Goal: Use online tool/utility: Use online tool/utility

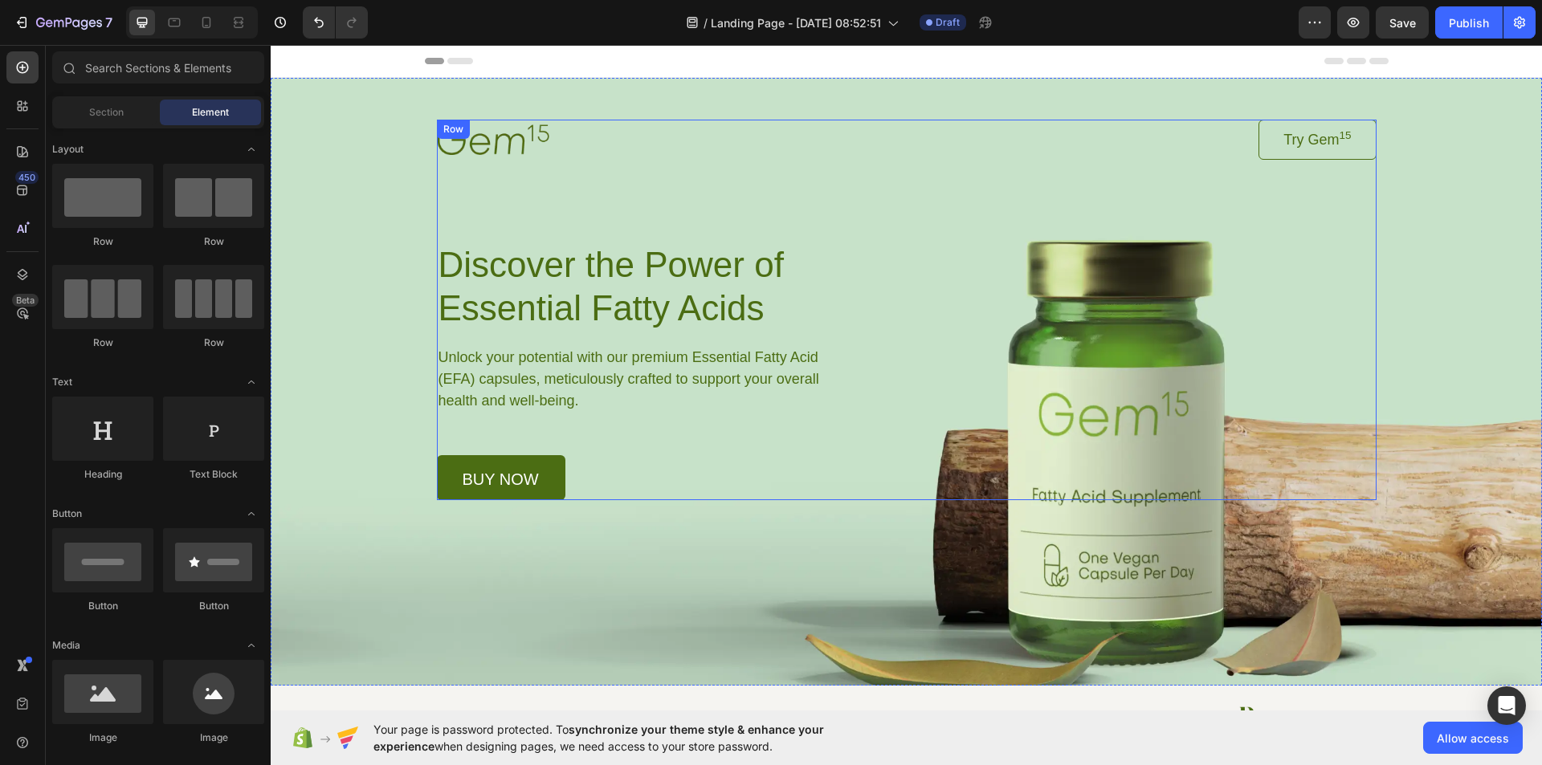
click at [1126, 405] on div "Image Try Gem 15 Button Row Discover the Power of Essential Fatty Acids Heading…" at bounding box center [907, 310] width 940 height 381
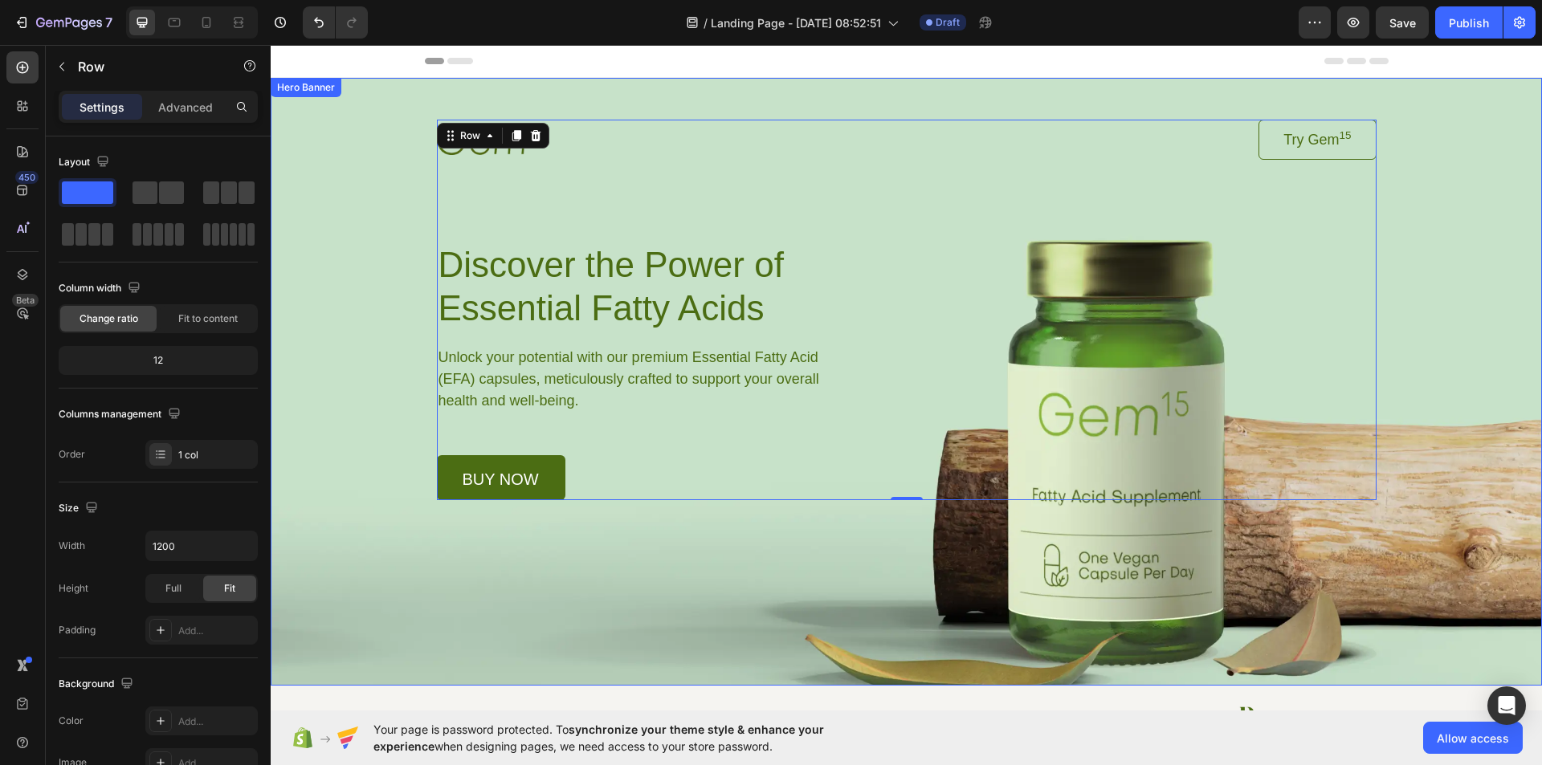
click at [1112, 590] on div "Background Image" at bounding box center [907, 382] width 1272 height 608
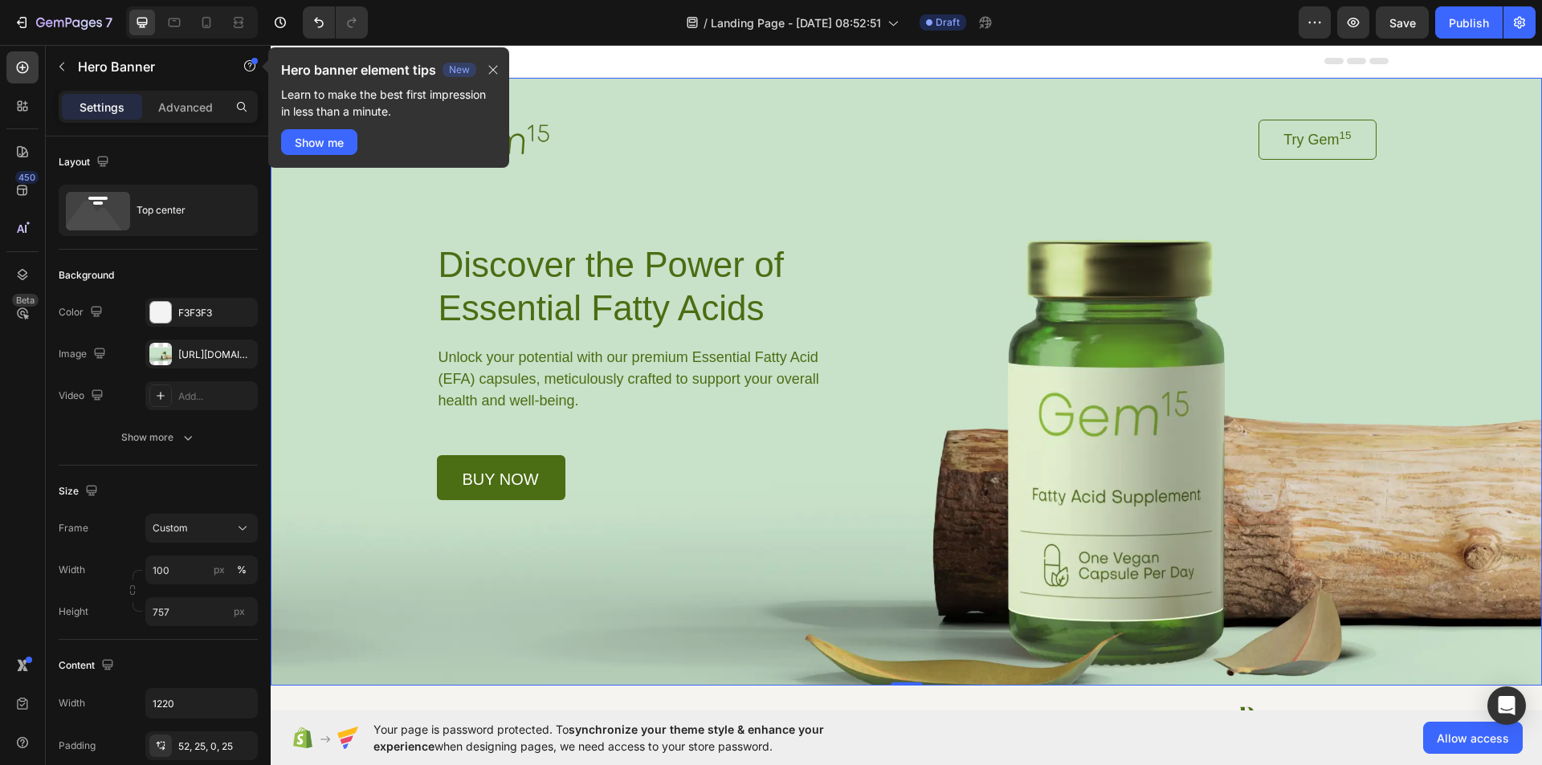
click at [1314, 65] on div "Header" at bounding box center [907, 61] width 964 height 32
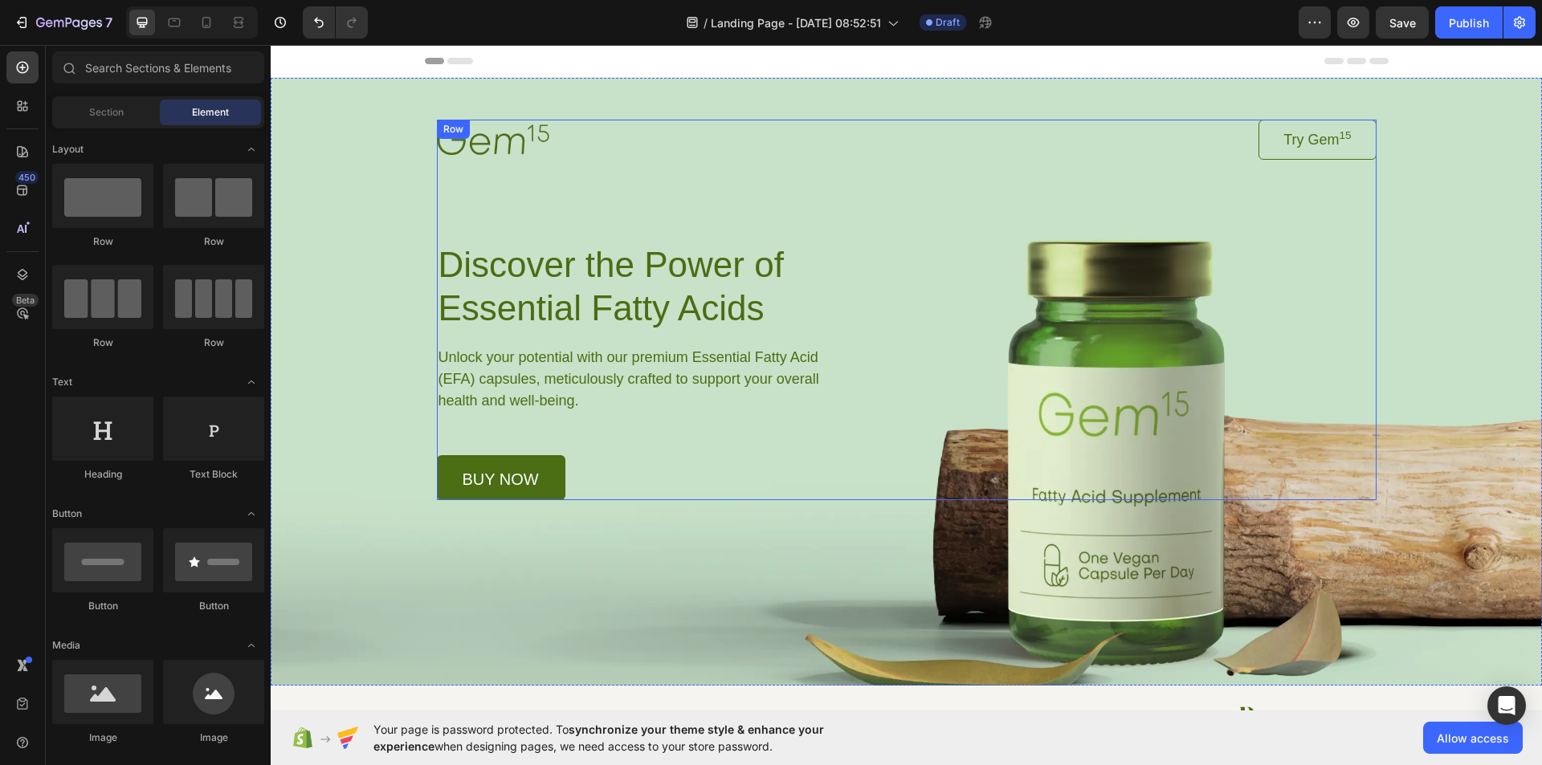
click at [934, 478] on div "Image Try Gem 15 Button Row Discover the Power of Essential Fatty Acids Heading…" at bounding box center [907, 310] width 940 height 381
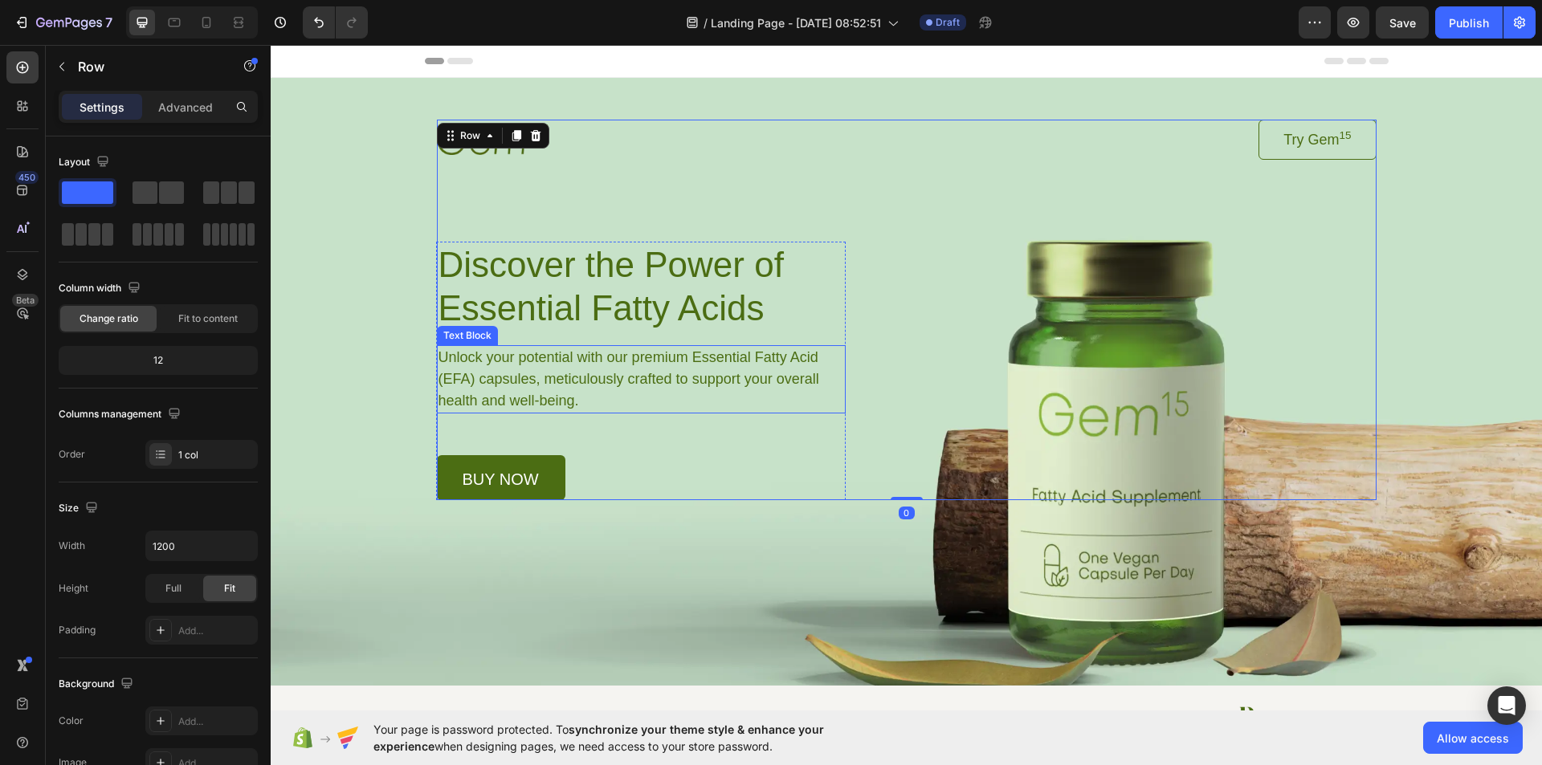
click at [720, 353] on p "Unlock your potential with our premium Essential Fatty Acid (EFA) capsules, met…" at bounding box center [641, 379] width 405 height 65
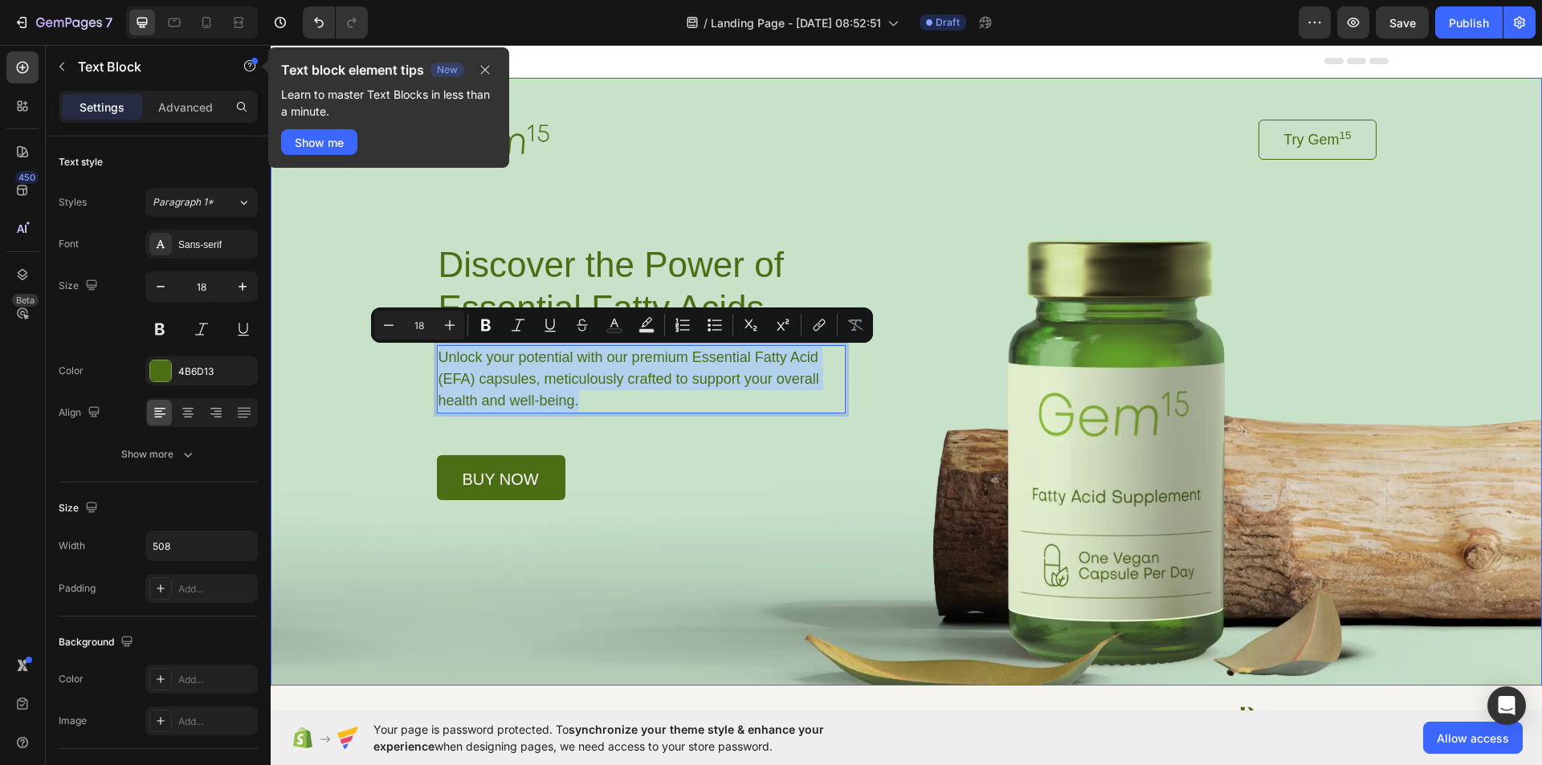
drag, startPoint x: 558, startPoint y: 404, endPoint x: 425, endPoint y: 352, distance: 143.2
click at [425, 352] on div "Image Try Gem 15 Button Row Discover the Power of Essential Fatty Acids Heading…" at bounding box center [907, 289] width 980 height 423
click at [482, 193] on div "Image Try Gem 15 Button Row Discover the Power of Essential Fatty Acids Heading…" at bounding box center [907, 310] width 940 height 381
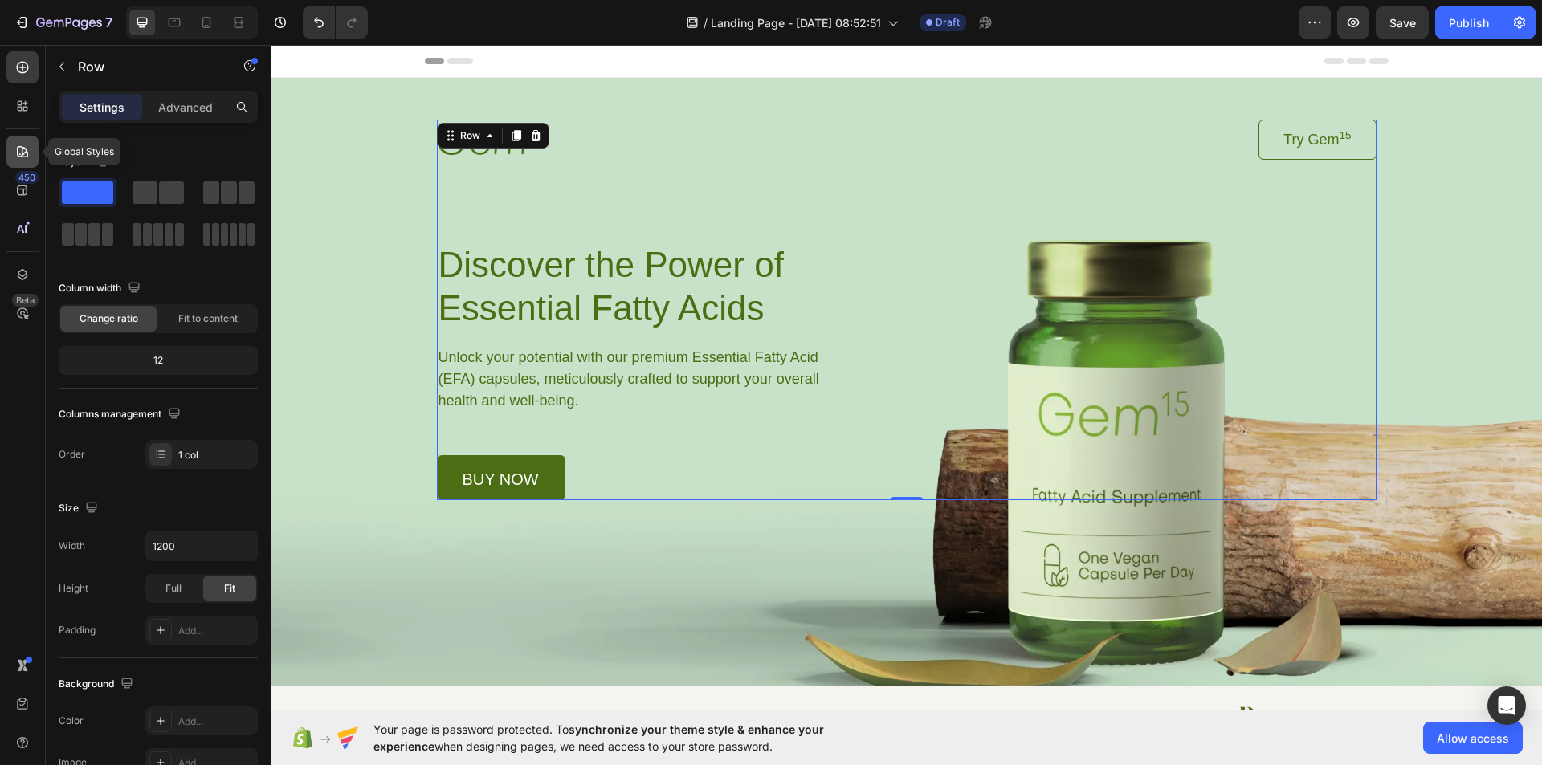
click at [14, 155] on icon at bounding box center [22, 152] width 16 height 16
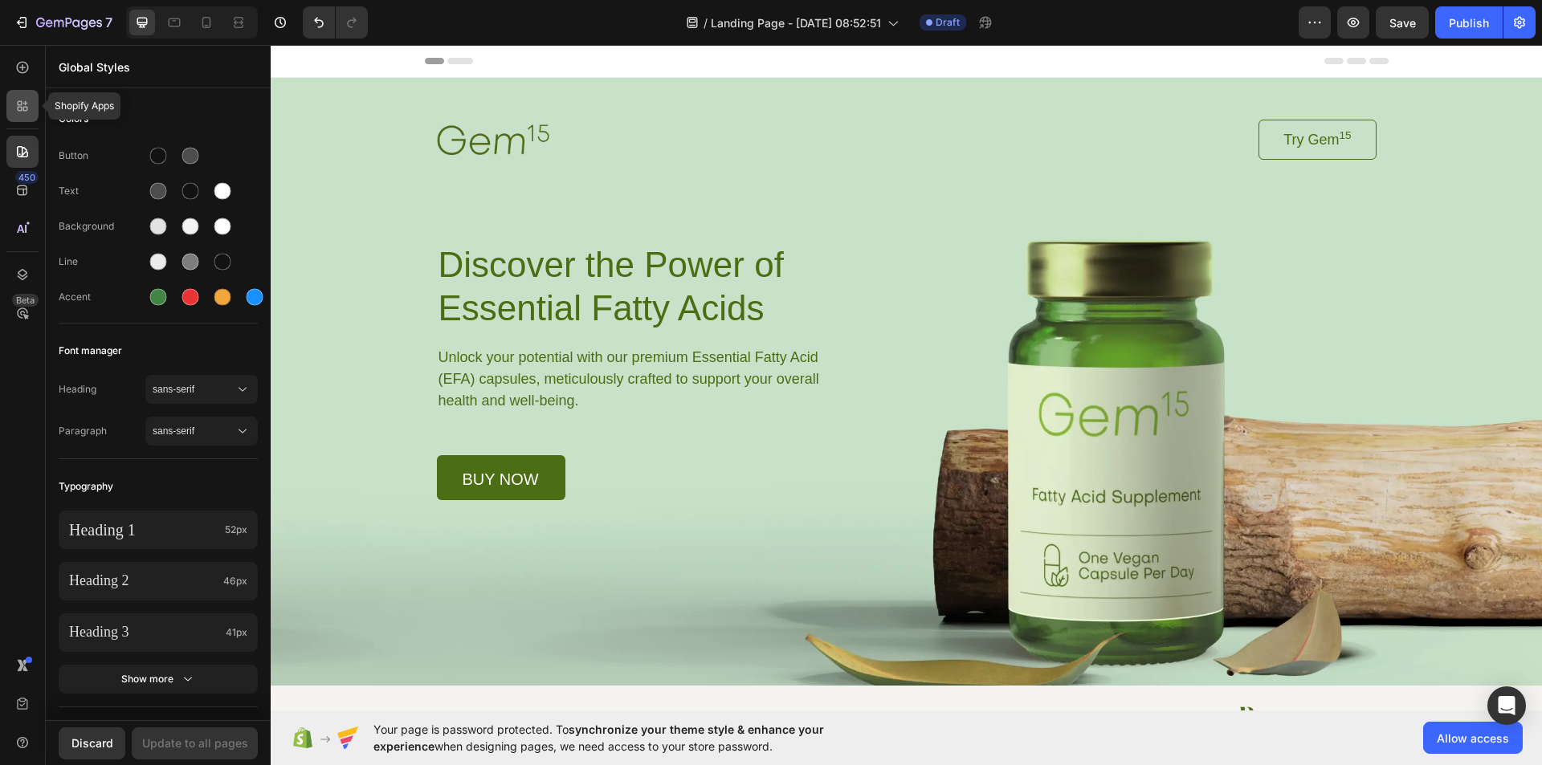
click at [14, 117] on div at bounding box center [22, 106] width 32 height 32
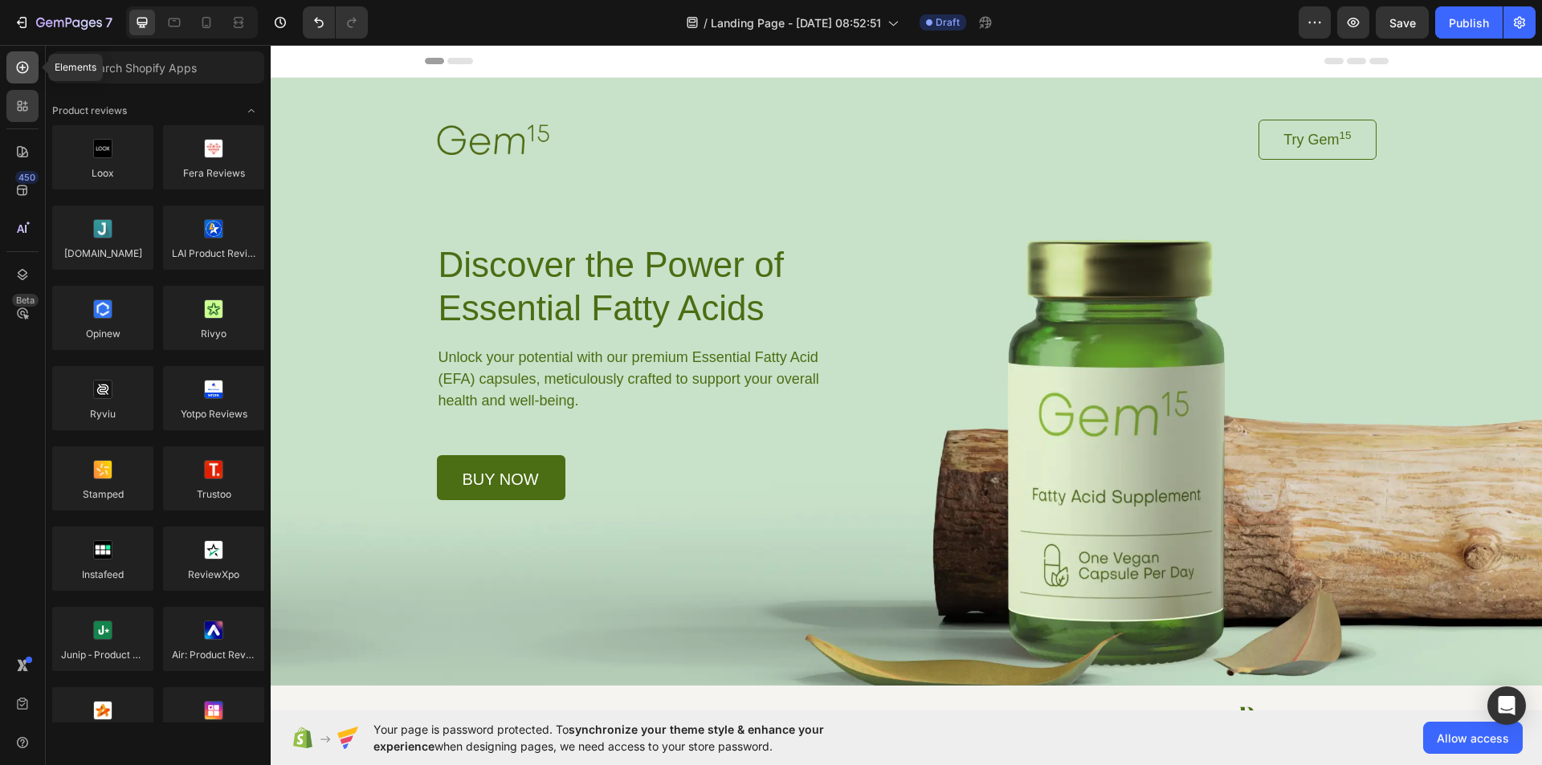
click at [18, 83] on div at bounding box center [22, 67] width 32 height 32
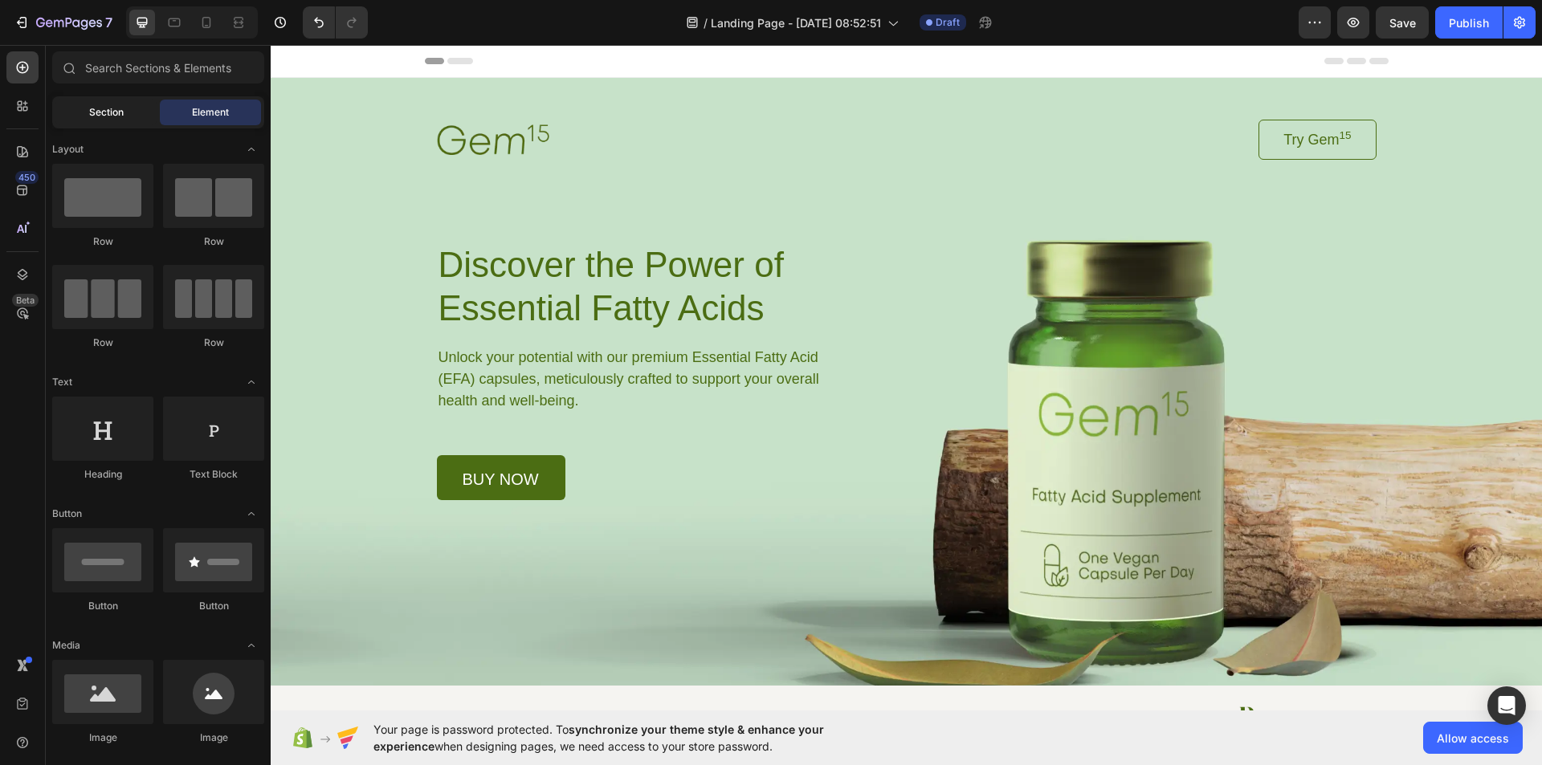
click at [110, 119] on span "Section" at bounding box center [106, 112] width 35 height 14
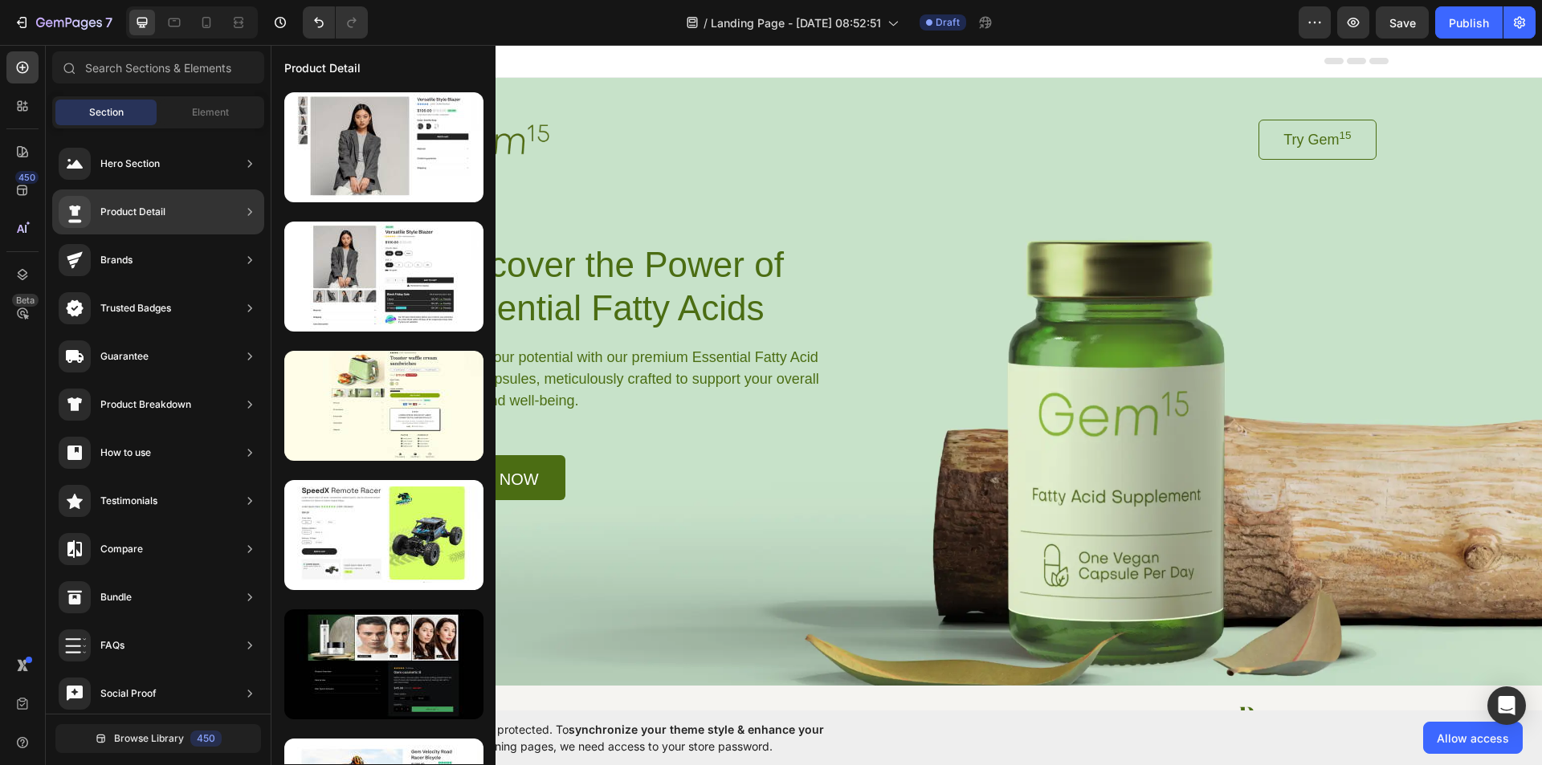
click at [108, 203] on div "Product Detail" at bounding box center [112, 212] width 107 height 32
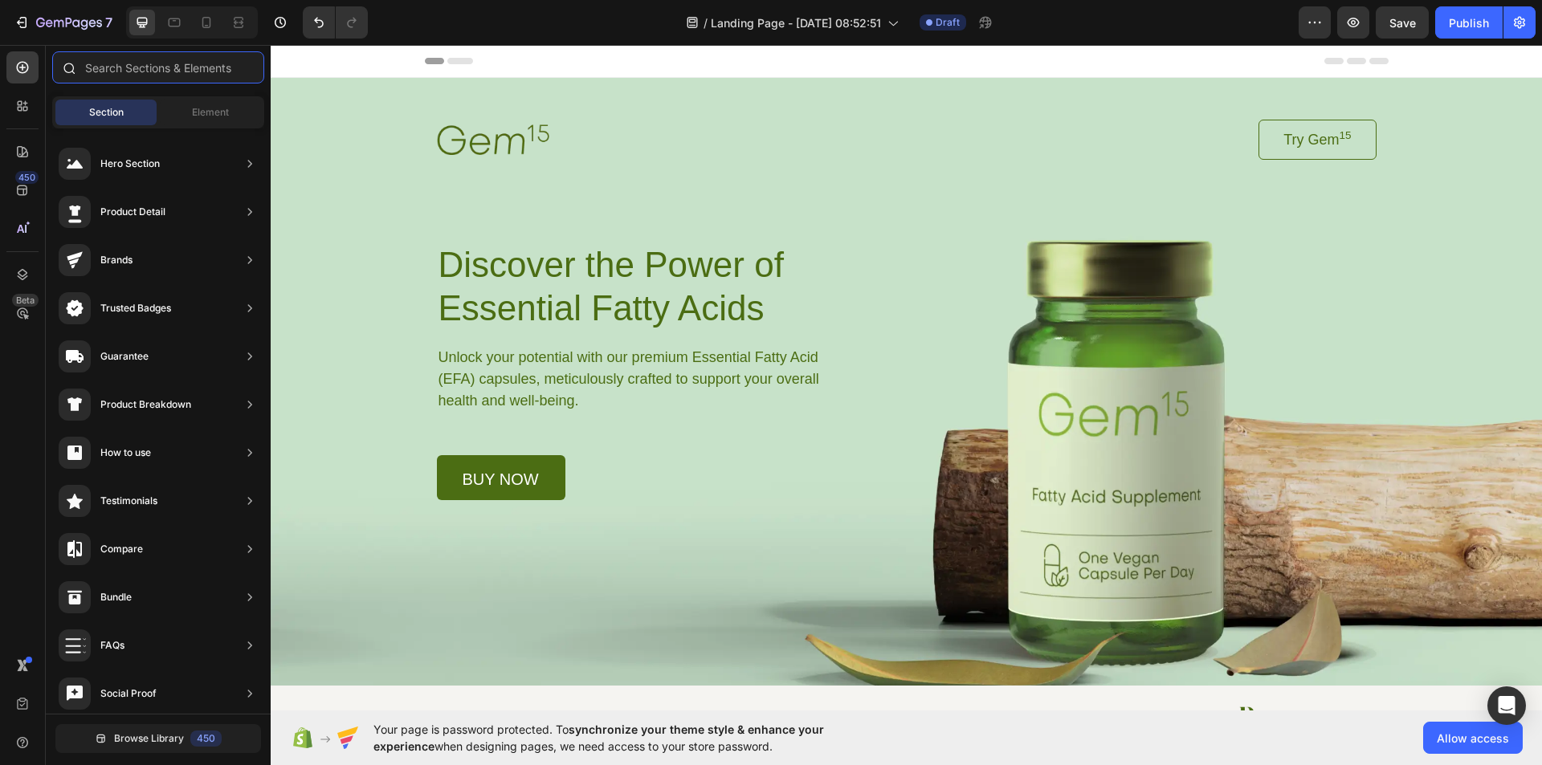
click at [131, 76] on input "text" at bounding box center [158, 67] width 212 height 32
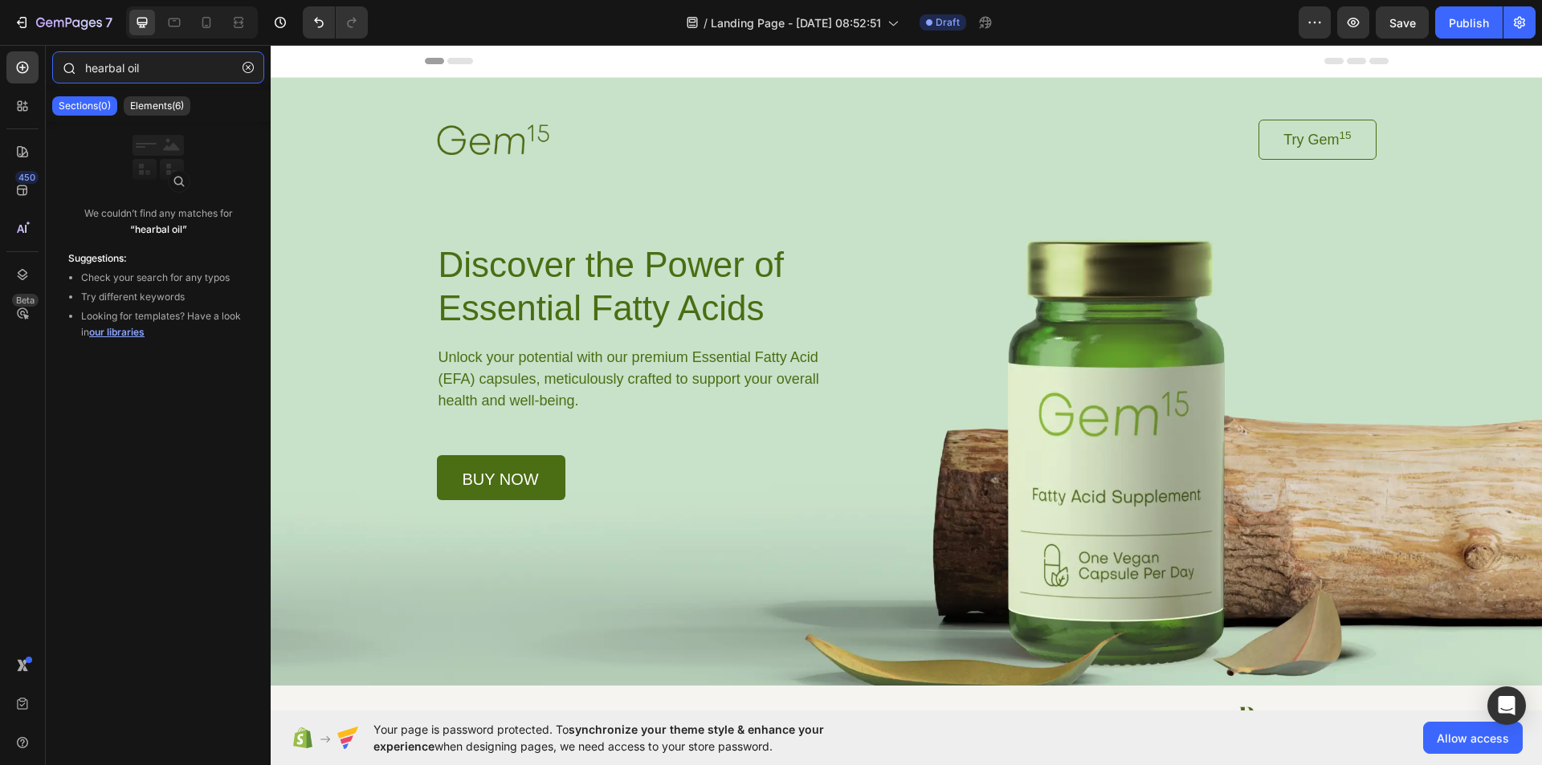
click at [216, 68] on input "hearbal oil" at bounding box center [158, 67] width 212 height 32
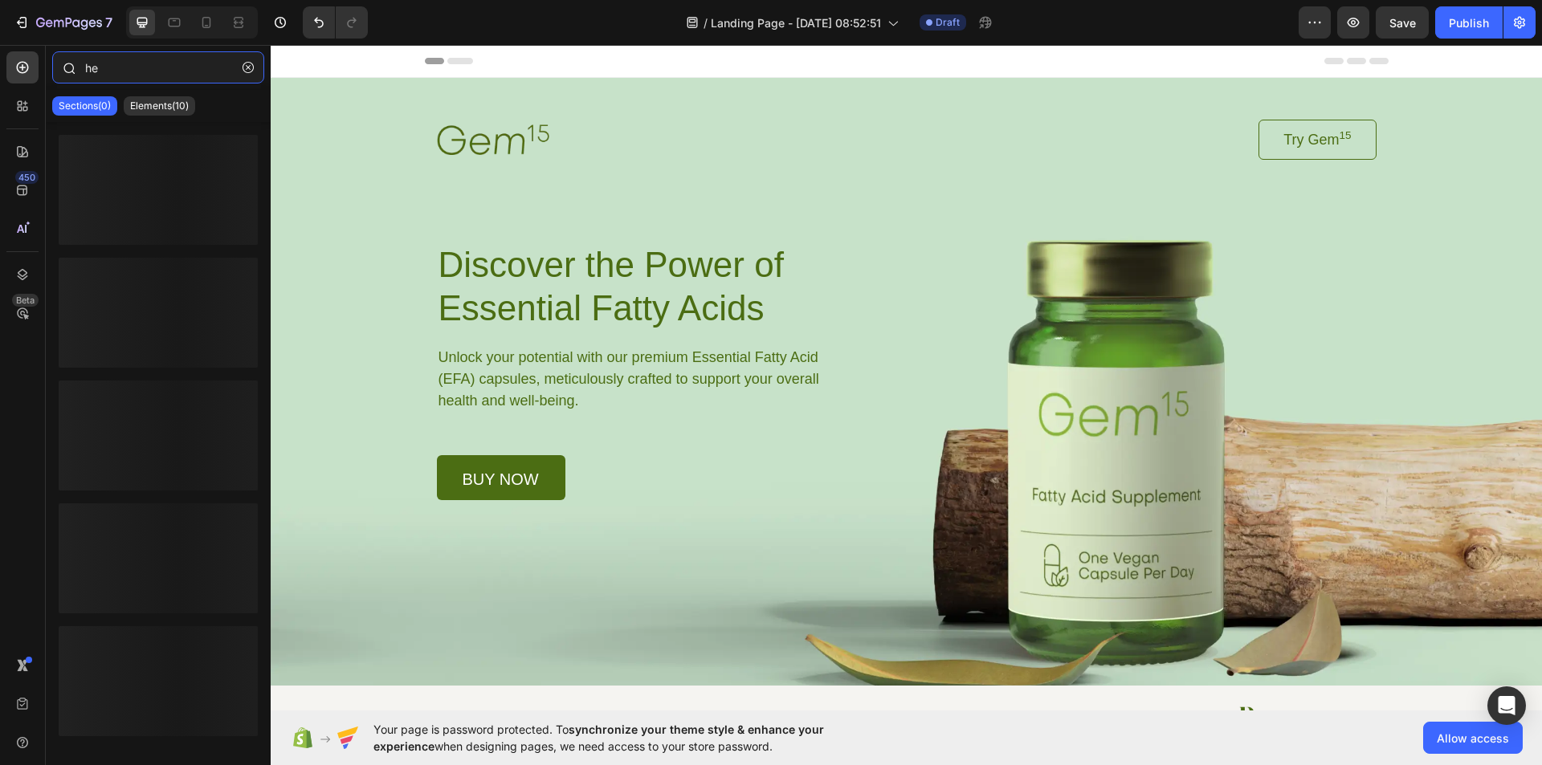
type input "h"
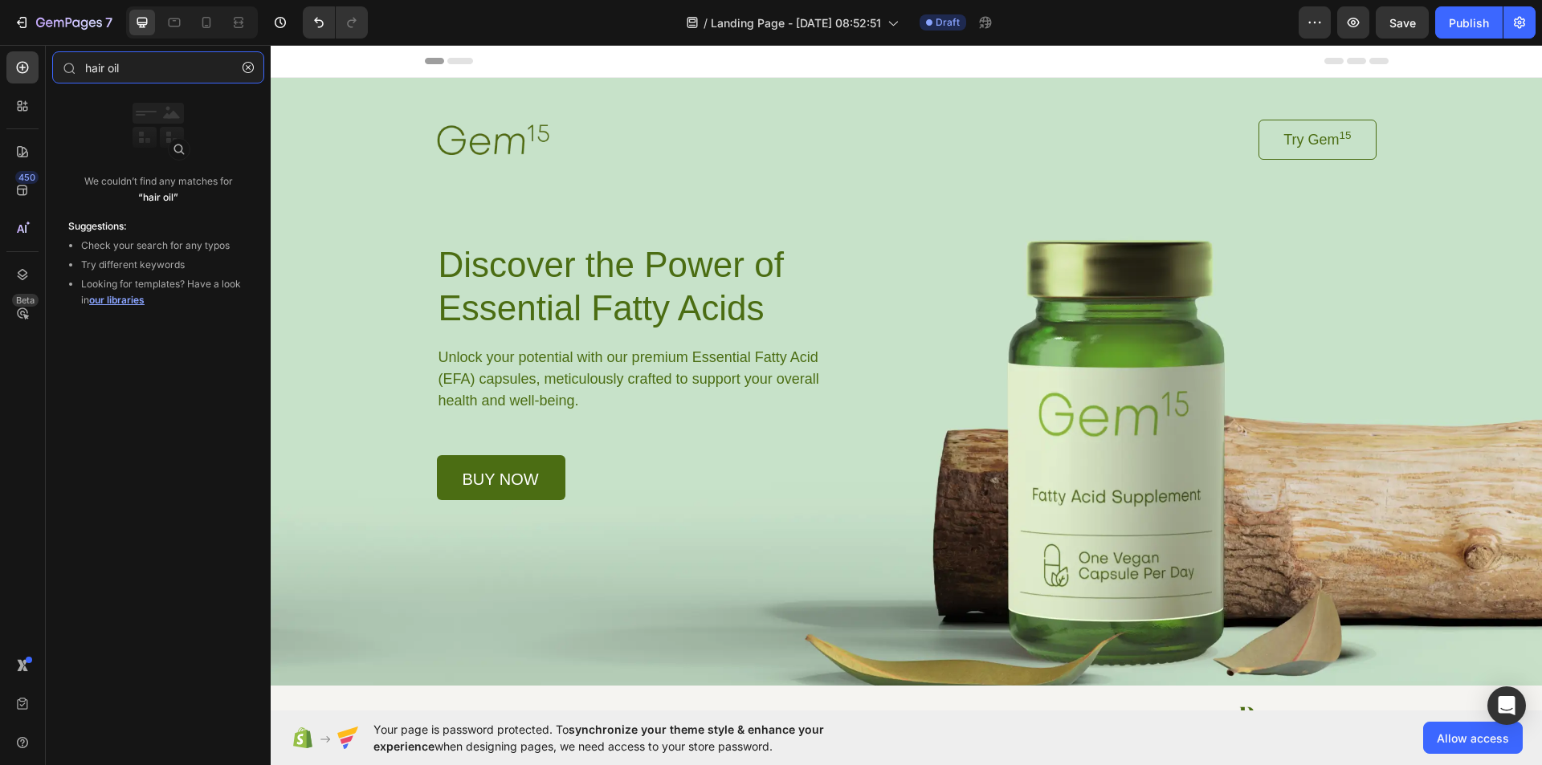
type input "hair oil"
click at [178, 148] on img at bounding box center [158, 135] width 64 height 64
click at [151, 66] on input "hair oil" at bounding box center [158, 67] width 212 height 32
click at [67, 78] on div at bounding box center [68, 67] width 32 height 32
click at [251, 63] on icon "button" at bounding box center [248, 67] width 11 height 11
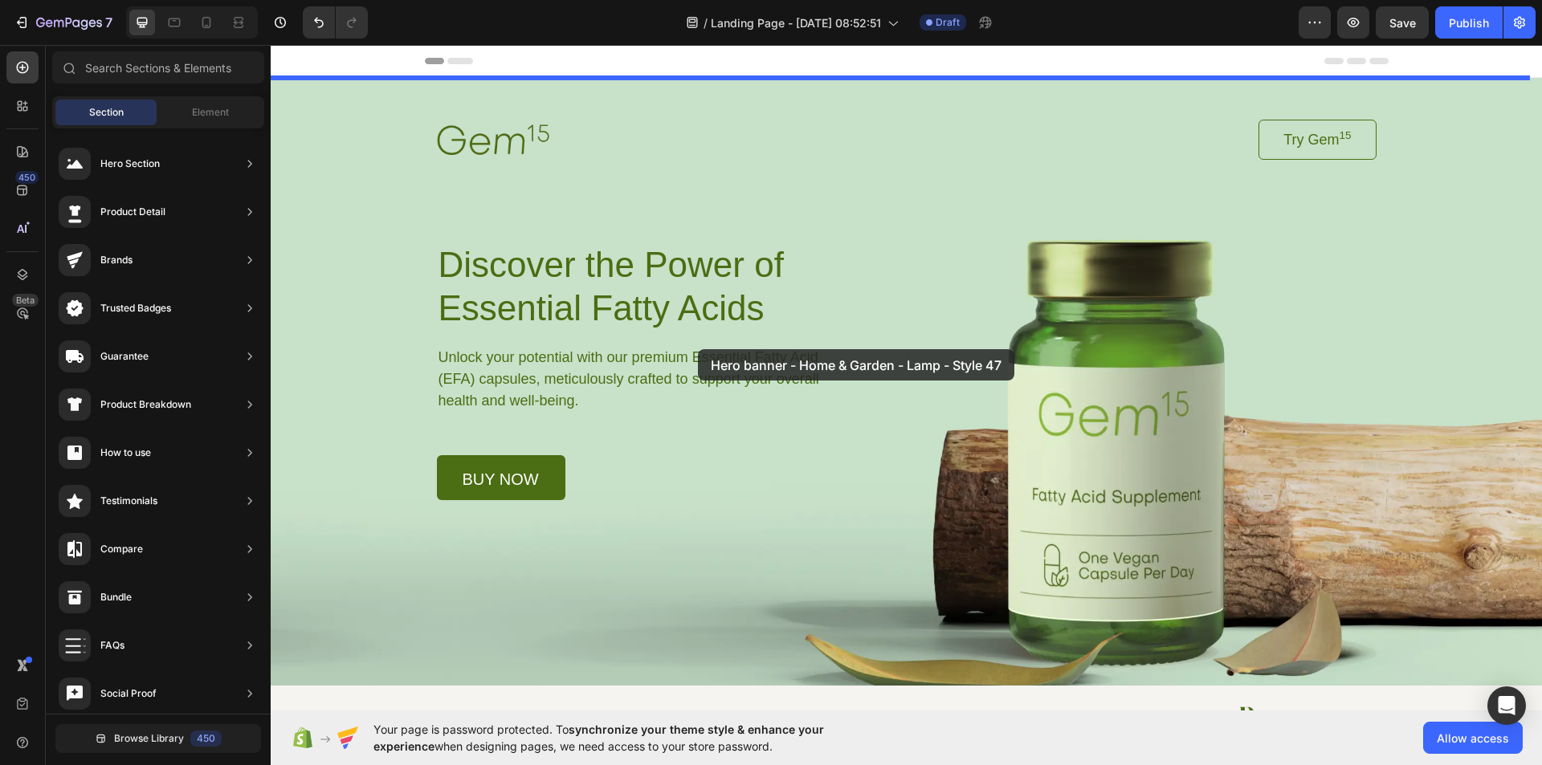
drag, startPoint x: 611, startPoint y: 531, endPoint x: 698, endPoint y: 349, distance: 201.2
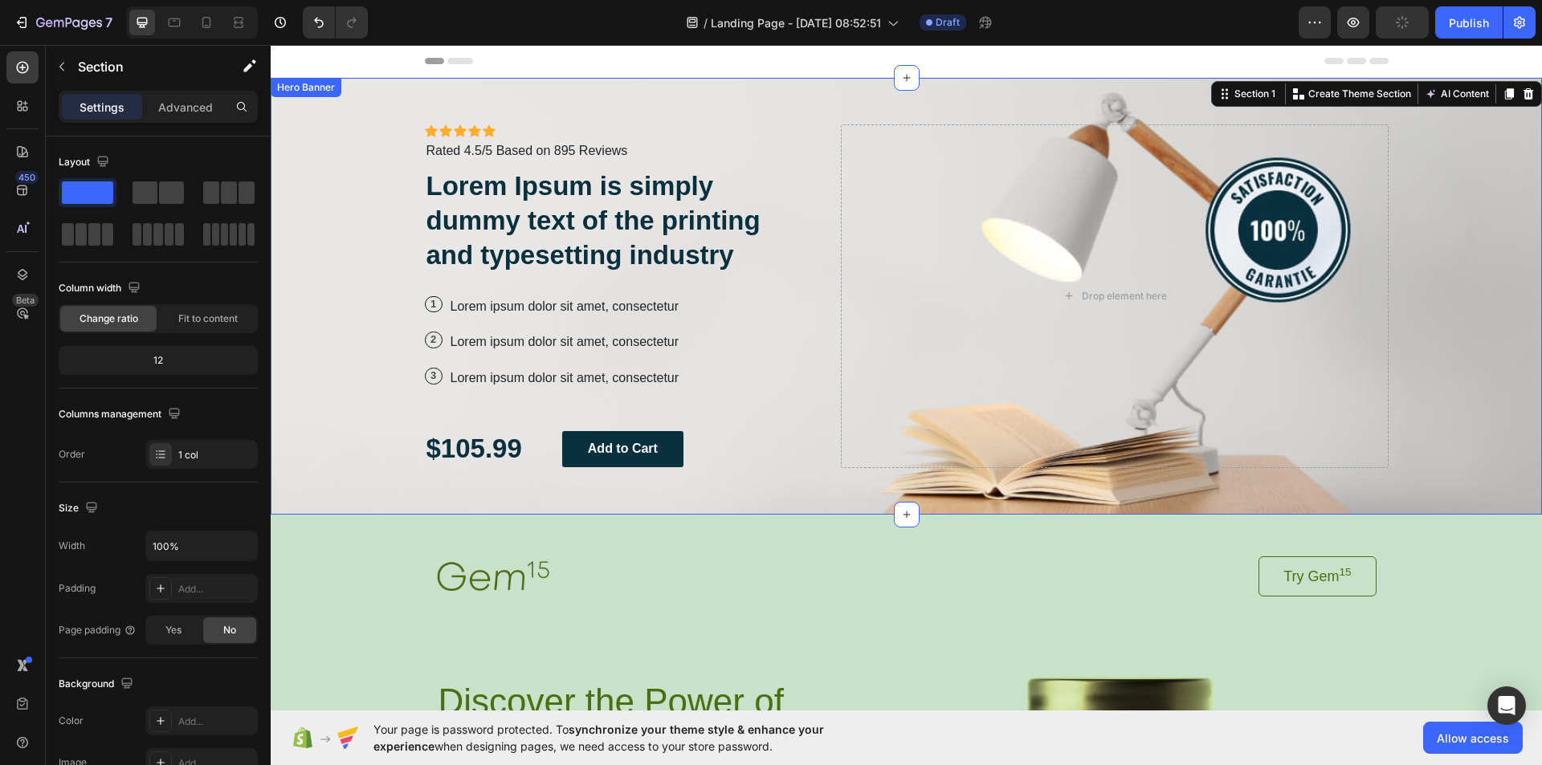
drag, startPoint x: 811, startPoint y: 198, endPoint x: 814, endPoint y: 292, distance: 94.0
click at [812, 204] on div "Icon Icon Icon Icon Icon Icon List Icon Icon Icon Icon Icon Icon List Rated 4.5…" at bounding box center [907, 296] width 988 height 437
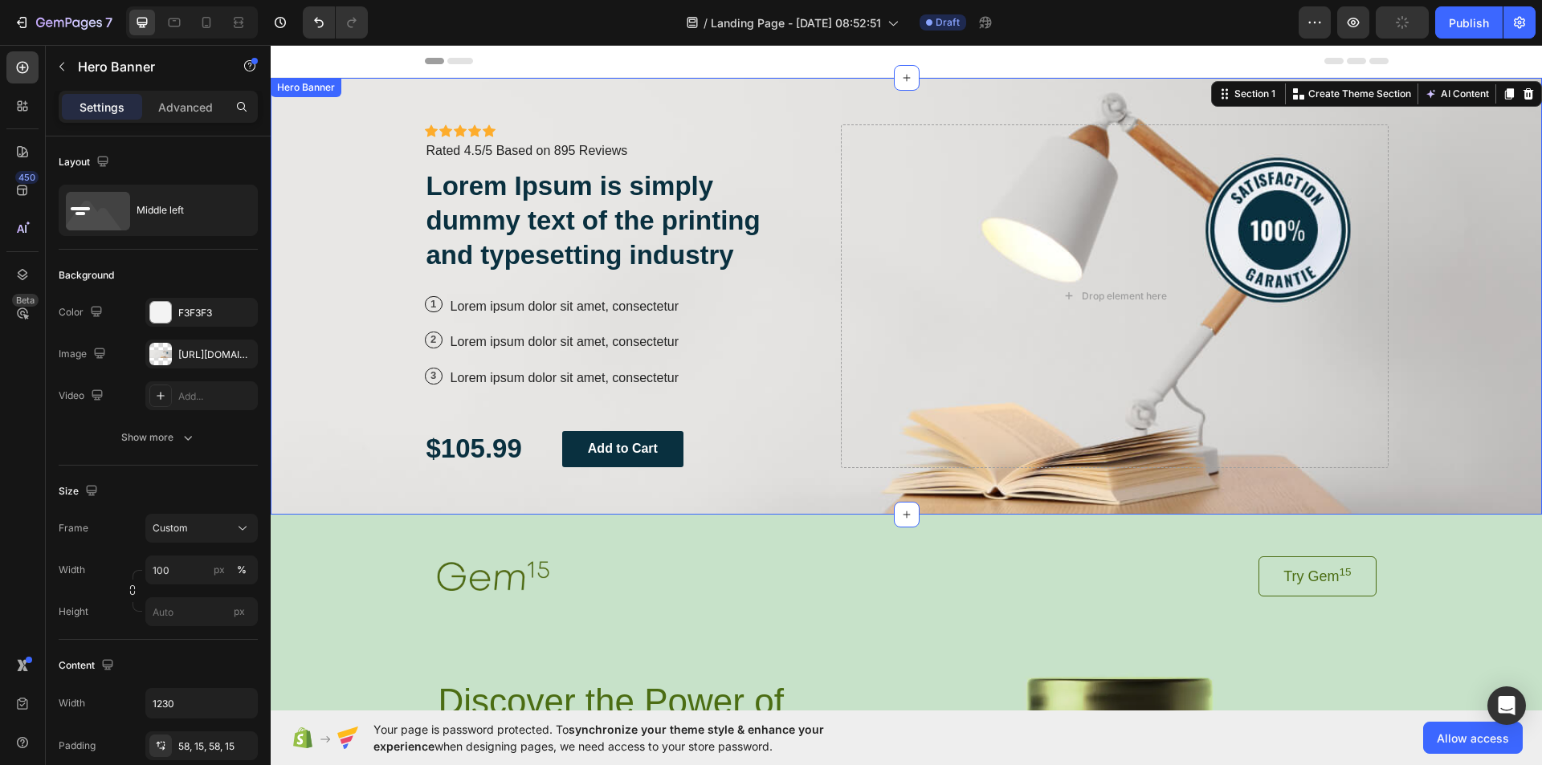
click at [830, 328] on div "Icon Icon Icon Icon Icon Icon List Icon Icon Icon Icon Icon Icon List Rated 4.5…" at bounding box center [907, 296] width 988 height 437
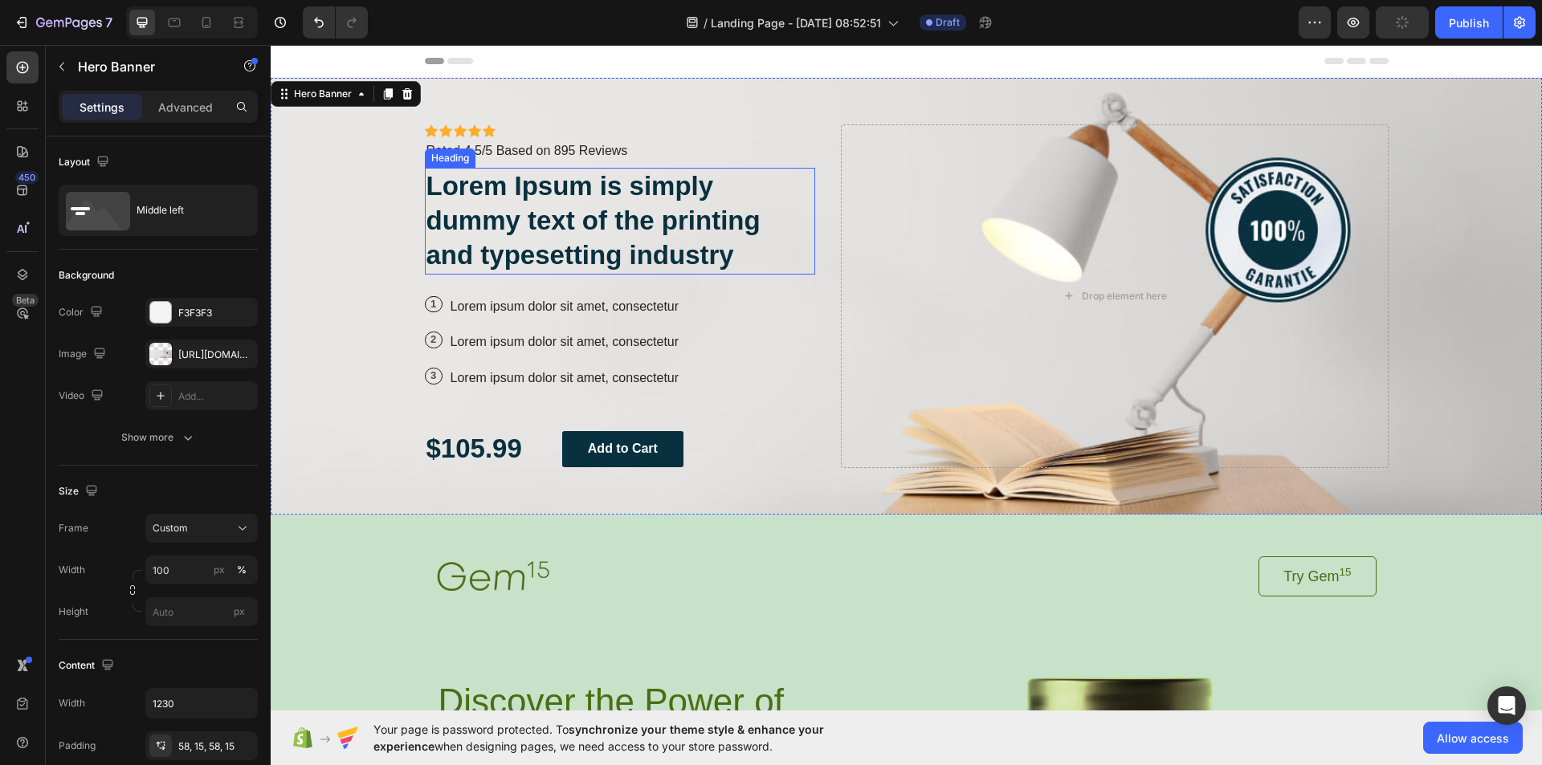
drag, startPoint x: 814, startPoint y: 292, endPoint x: 788, endPoint y: 231, distance: 66.2
click at [795, 243] on div "Icon Icon Icon Icon Icon Icon List Icon Icon Icon Icon Icon Icon List Rated 4.5…" at bounding box center [907, 296] width 988 height 437
click at [321, 23] on icon "Undo/Redo" at bounding box center [319, 22] width 16 height 16
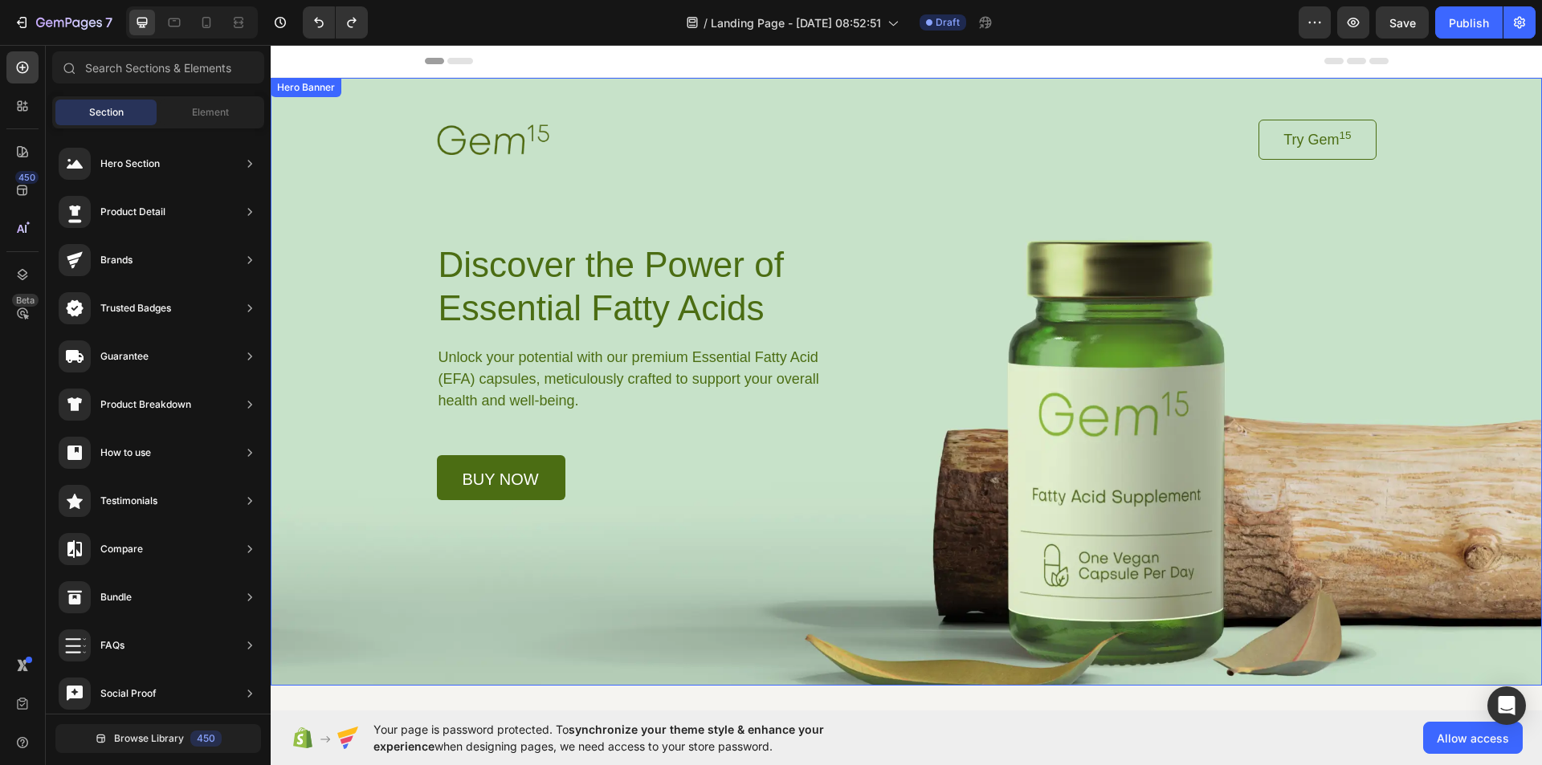
click at [351, 214] on div "Background Image" at bounding box center [907, 382] width 1272 height 608
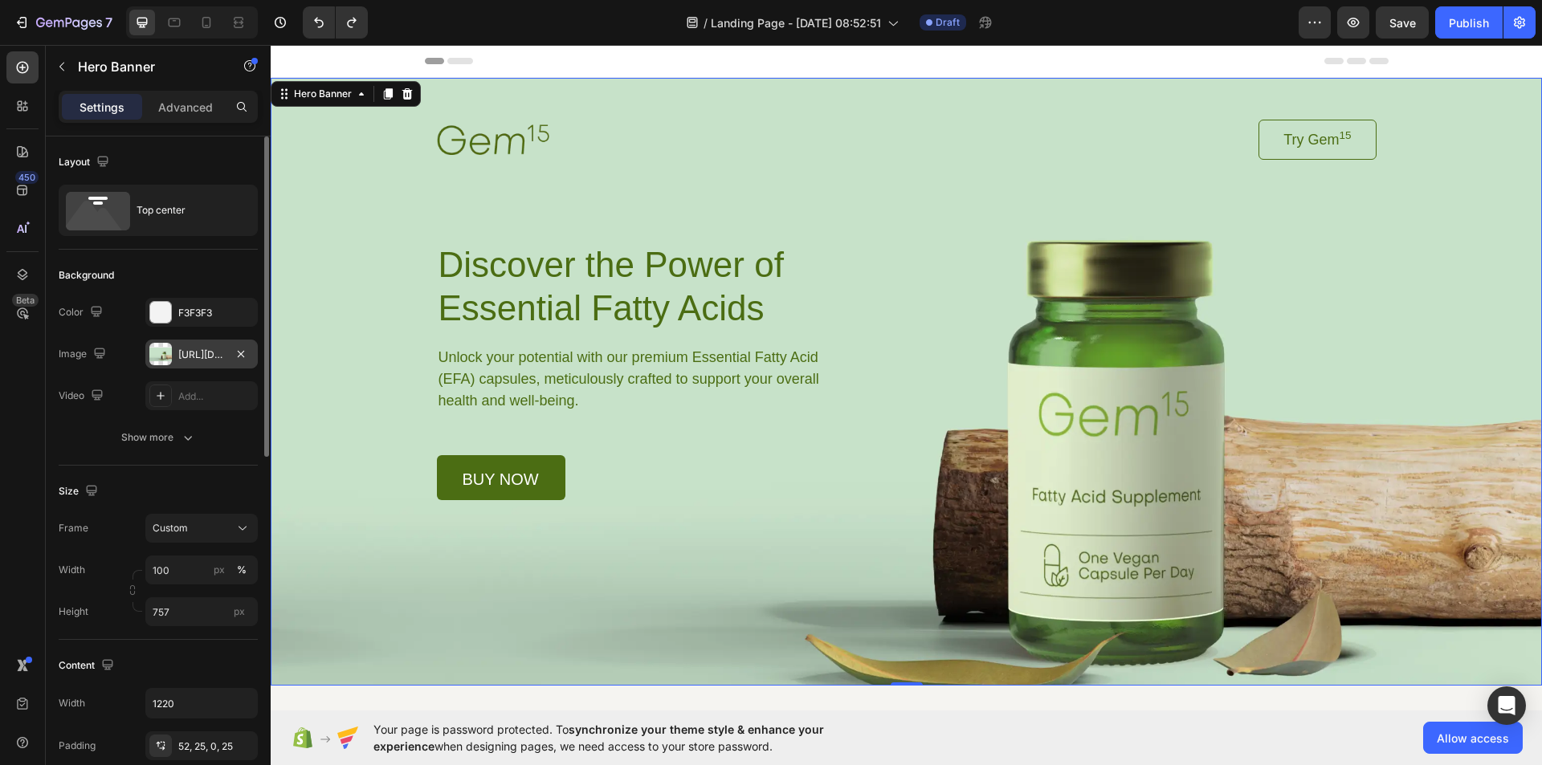
click at [156, 352] on div at bounding box center [160, 354] width 22 height 22
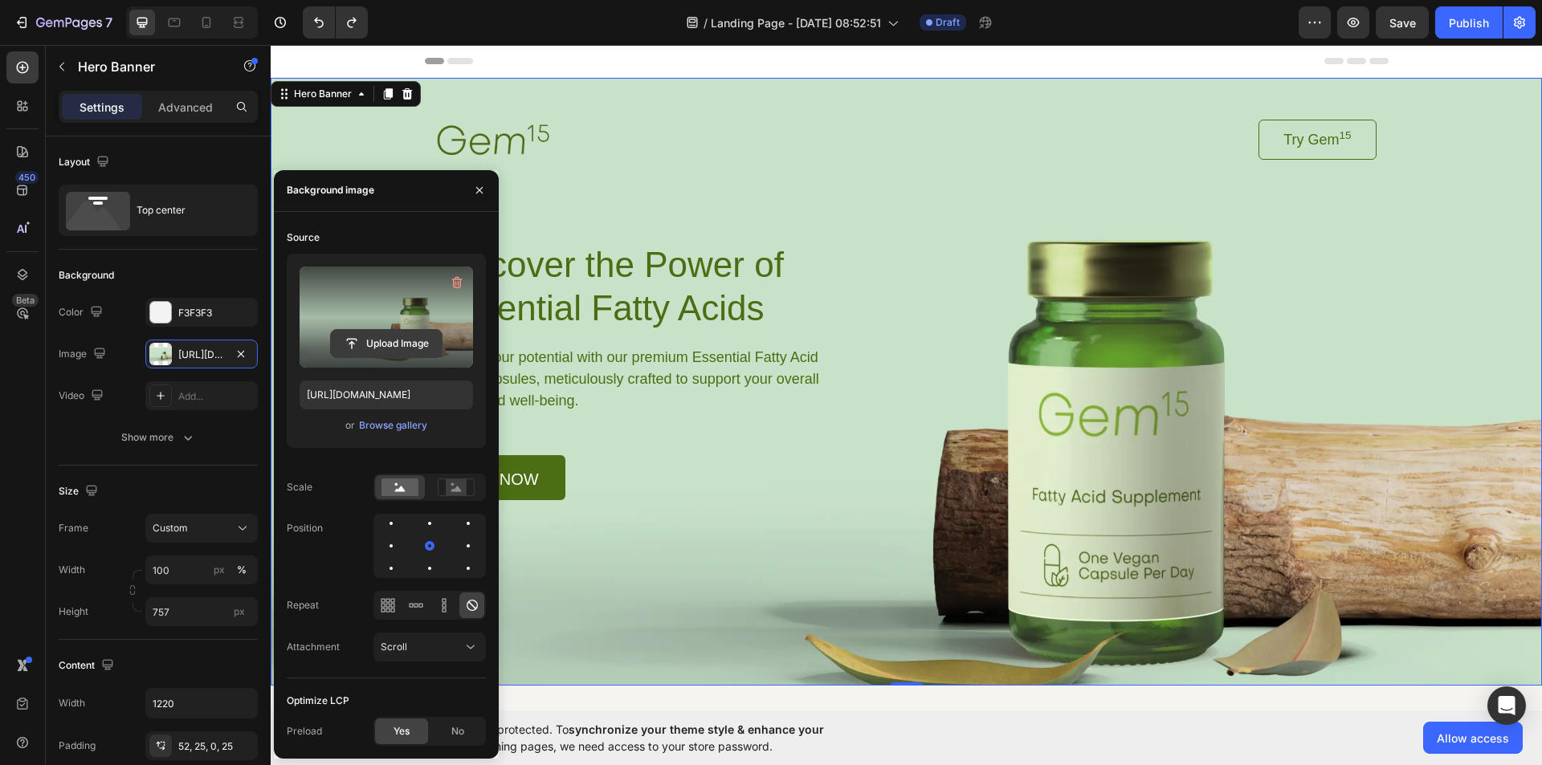
click at [355, 341] on input "file" at bounding box center [386, 343] width 111 height 27
type input "C:\fakepath\hair oil 1.avif"
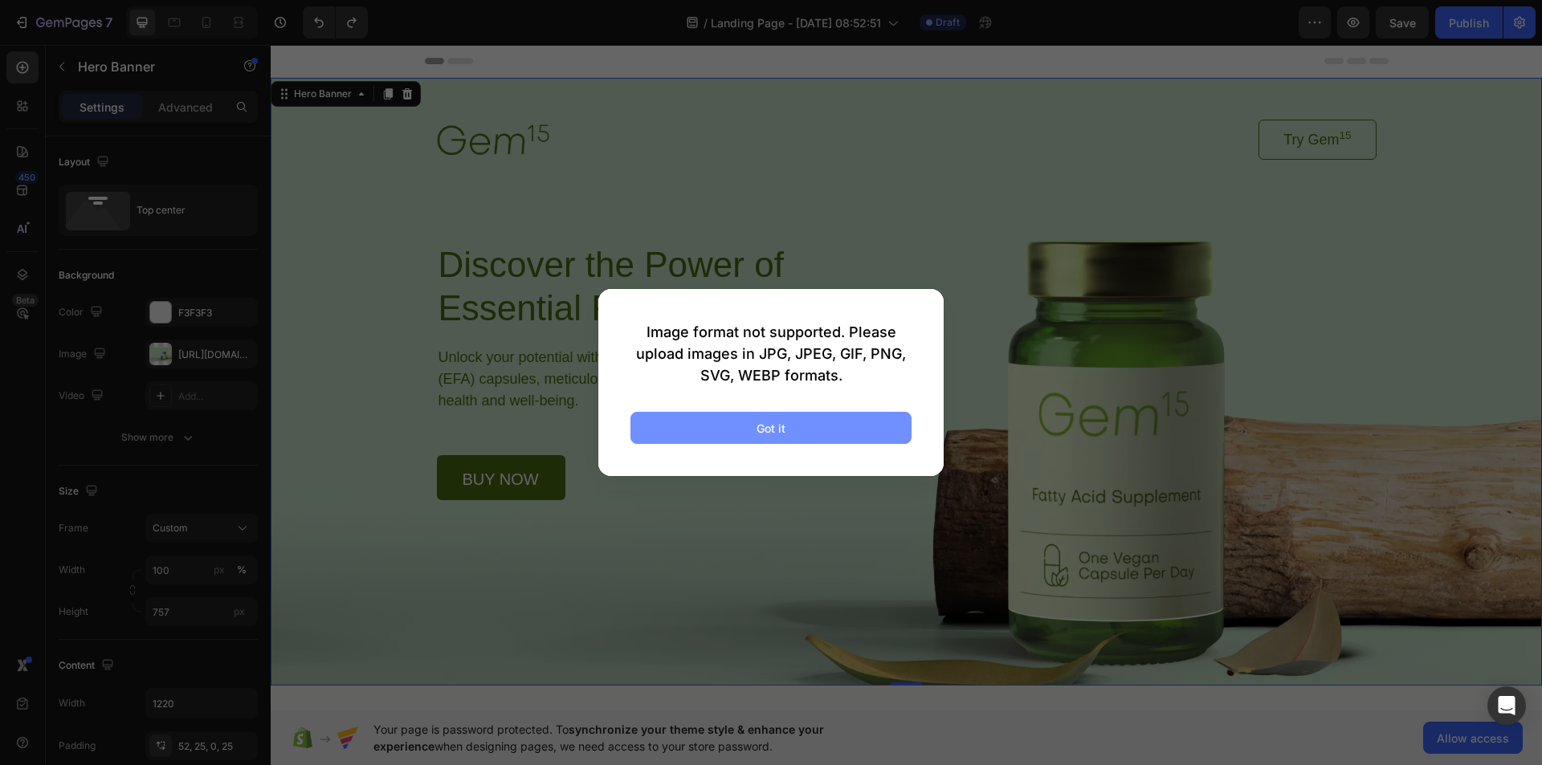
click at [692, 423] on button "Got it" at bounding box center [771, 428] width 281 height 32
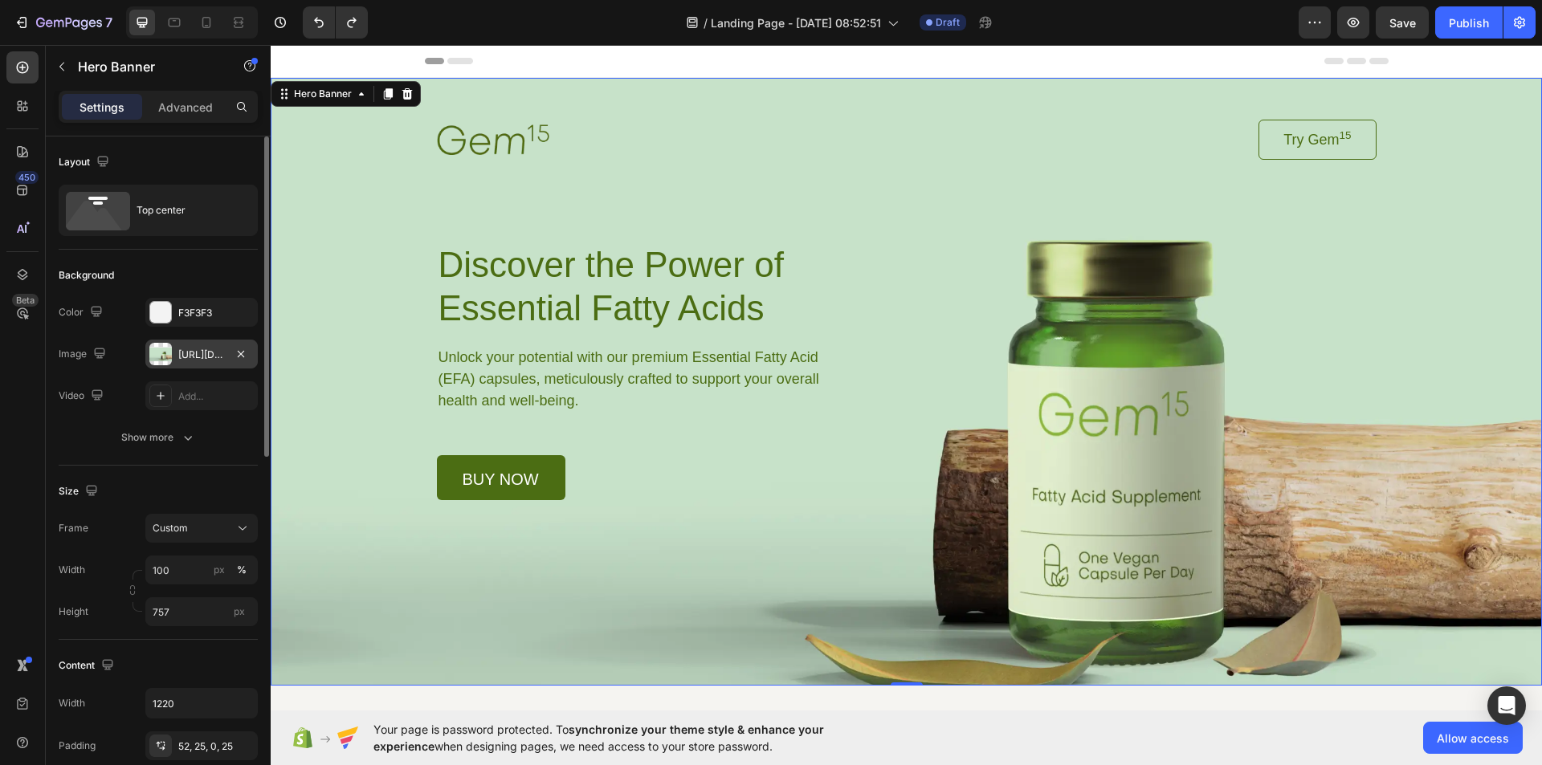
click at [174, 352] on div "[URL][DOMAIN_NAME]" at bounding box center [201, 354] width 112 height 29
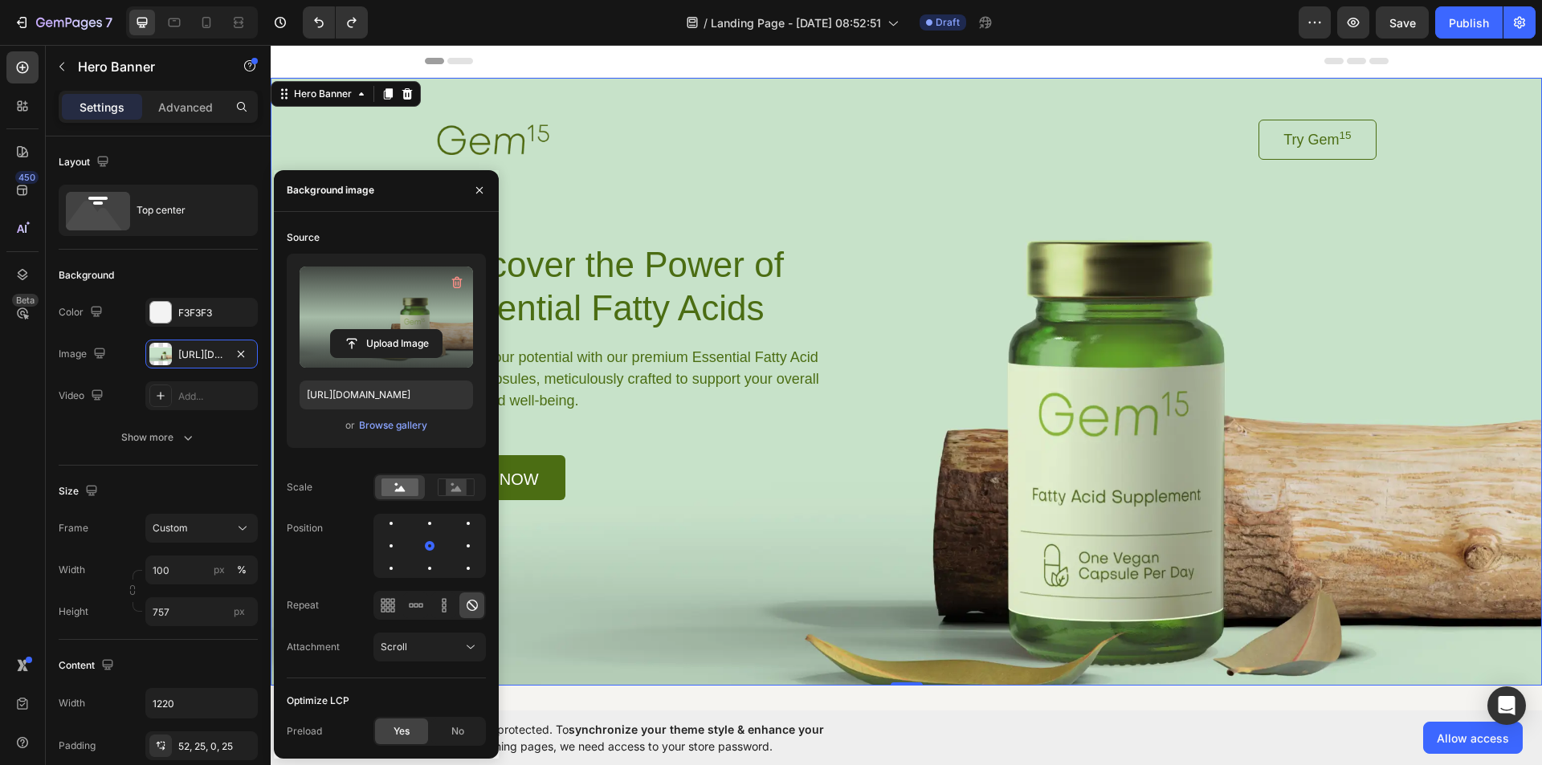
click at [396, 301] on label at bounding box center [387, 317] width 174 height 101
click at [396, 330] on input "file" at bounding box center [386, 343] width 111 height 27
